Goal: Find specific fact: Find specific page/section

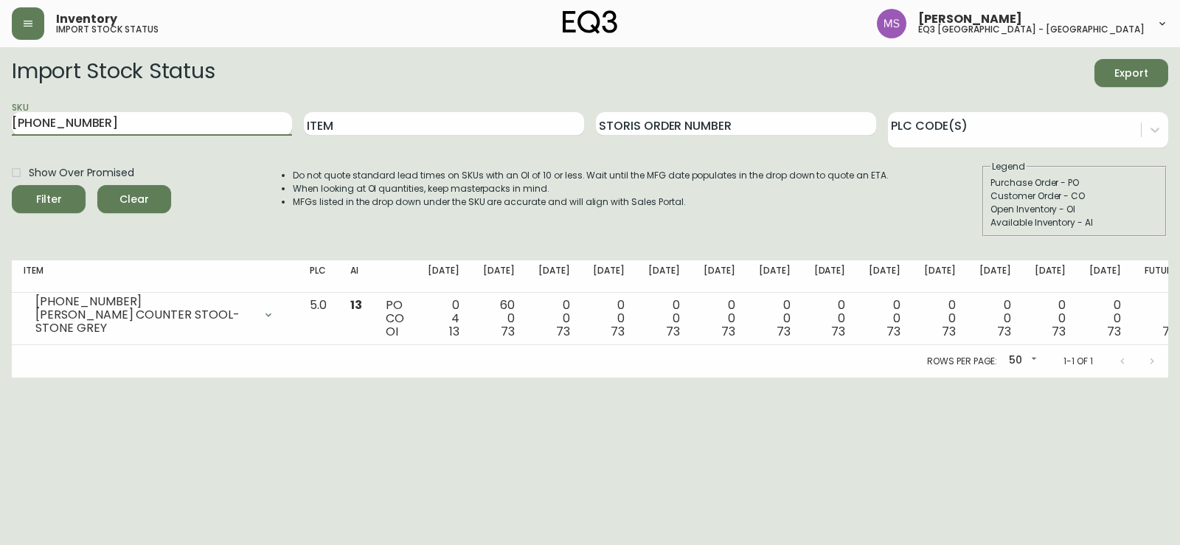
click at [125, 125] on input "[PHONE_NUMBER]" at bounding box center [152, 124] width 280 height 24
click at [335, 134] on input "Item" at bounding box center [444, 124] width 280 height 24
type input "CADEN"
drag, startPoint x: 229, startPoint y: 127, endPoint x: 0, endPoint y: 87, distance: 232.8
click at [0, 87] on main "Import Stock Status Export SKU [PHONE_NUMBER] Item CADEN Storis Order Number PL…" at bounding box center [590, 212] width 1180 height 330
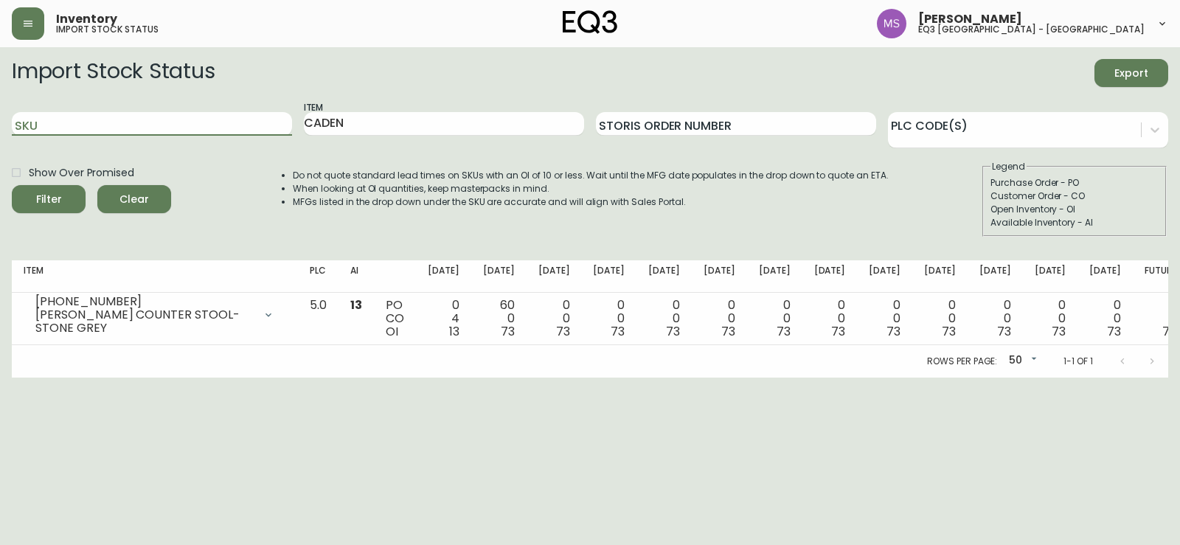
click at [12, 185] on button "Filter" at bounding box center [49, 199] width 74 height 28
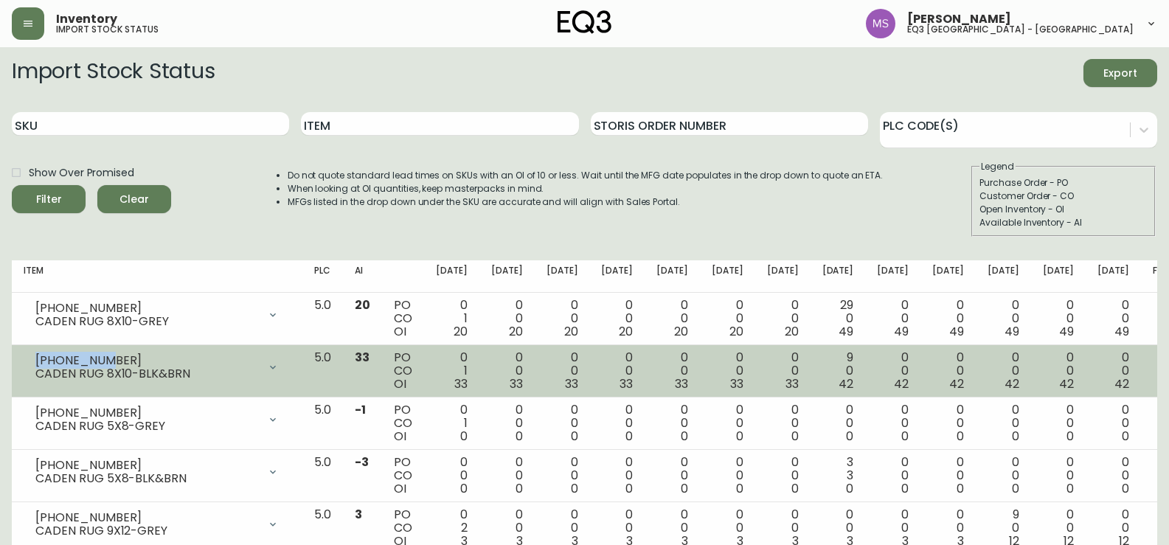
drag, startPoint x: 94, startPoint y: 358, endPoint x: 37, endPoint y: 351, distance: 58.0
click at [37, 351] on div "[PHONE_NUMBER] CADEN RUG 8X10-BLK&BRN" at bounding box center [157, 367] width 267 height 32
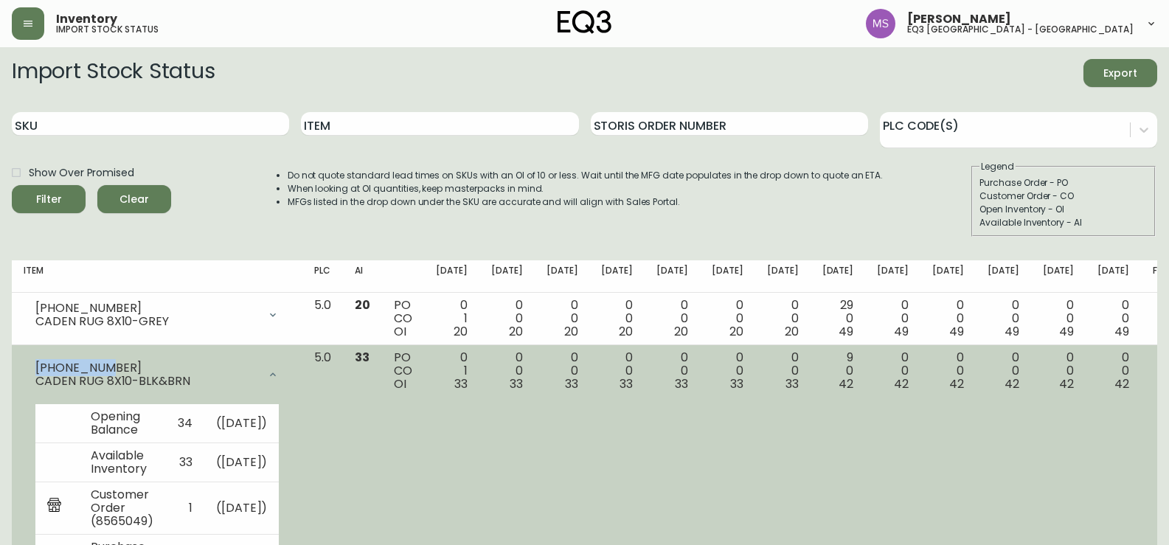
copy div "[PHONE_NUMBER]"
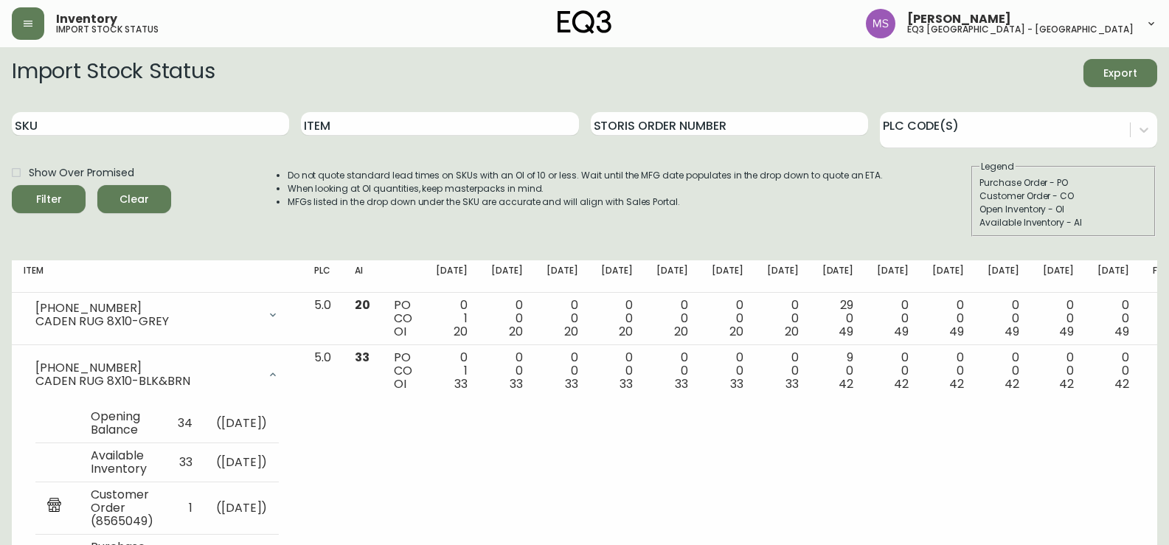
click at [54, 91] on form "Import Stock Status Export SKU Item Storis Order Number PLC Code(s) Show Over P…" at bounding box center [584, 148] width 1145 height 178
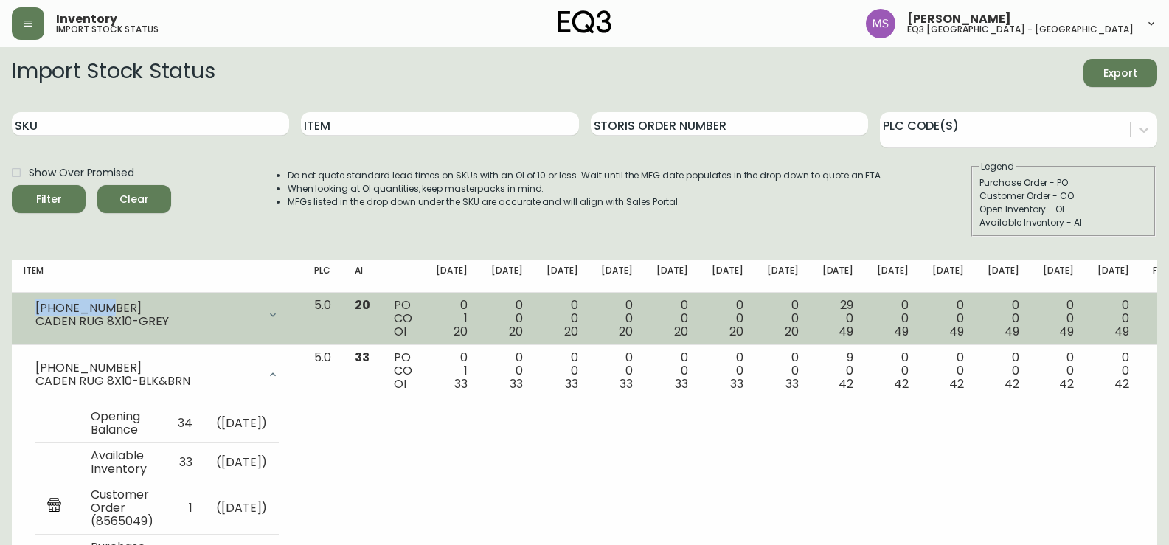
drag, startPoint x: 111, startPoint y: 304, endPoint x: 33, endPoint y: 304, distance: 77.4
click at [33, 304] on div "[PHONE_NUMBER] CADEN RUG 8X10-GREY" at bounding box center [157, 315] width 267 height 32
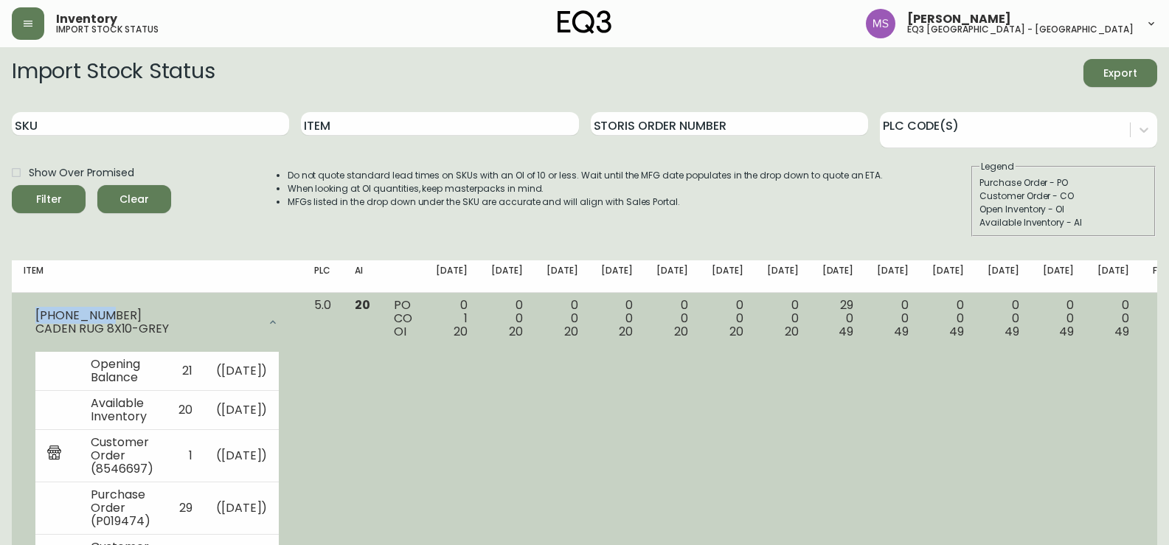
copy div "[PHONE_NUMBER]"
